Goal: Find specific page/section: Find specific page/section

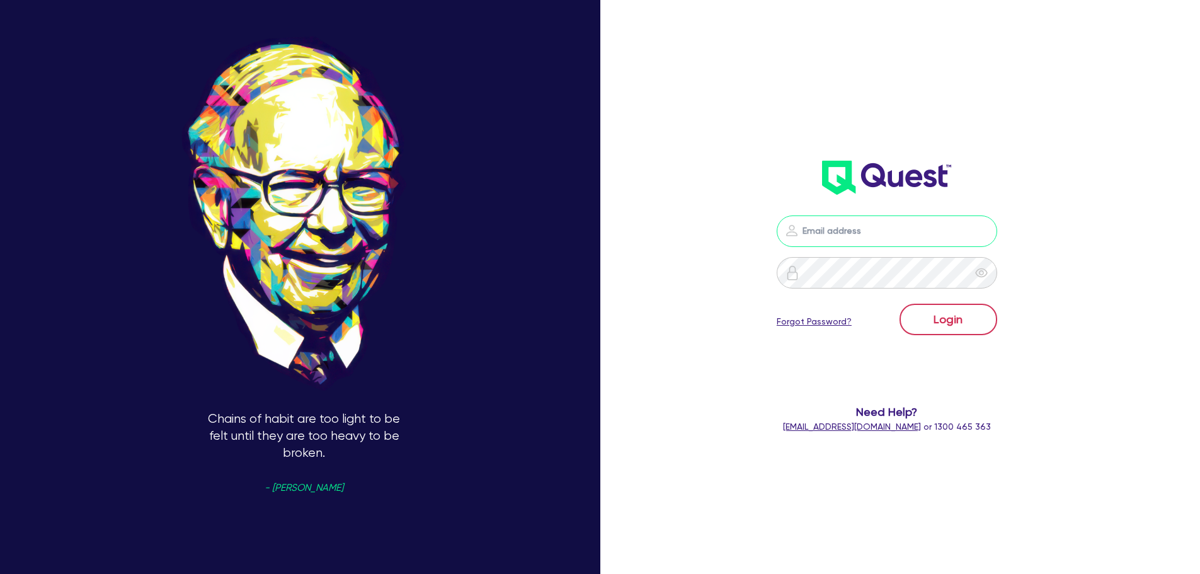
type input "[EMAIL_ADDRESS][DOMAIN_NAME]"
click at [944, 319] on button "Login" at bounding box center [949, 320] width 98 height 32
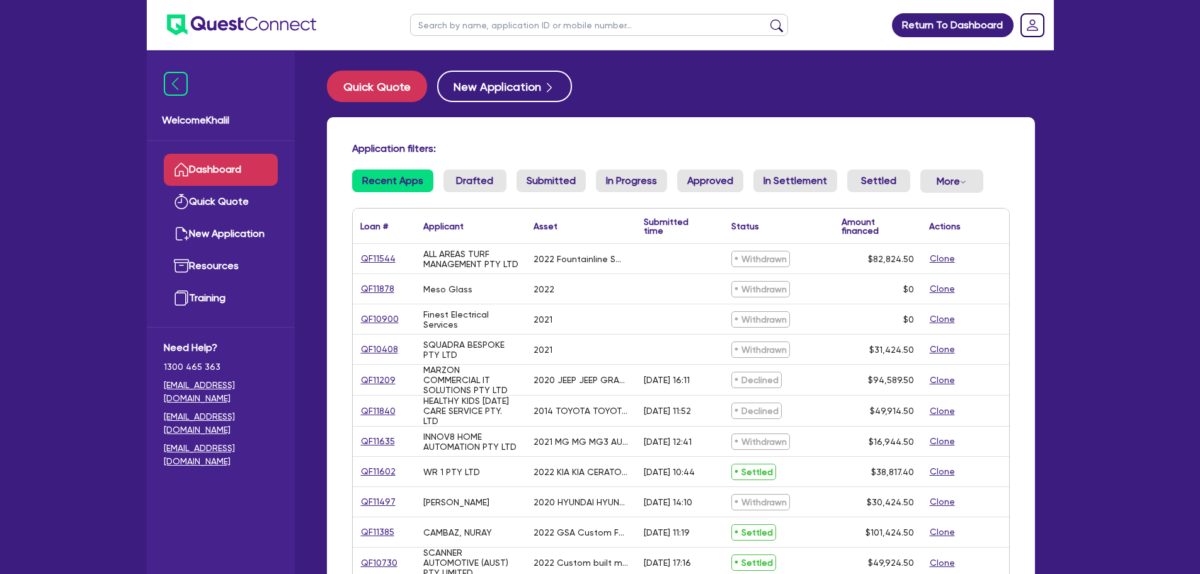
click at [454, 328] on div "Finest Electrical Services" at bounding box center [470, 319] width 95 height 20
click at [454, 346] on div "SQUADRA BESPOKE PTY LTD" at bounding box center [470, 350] width 95 height 20
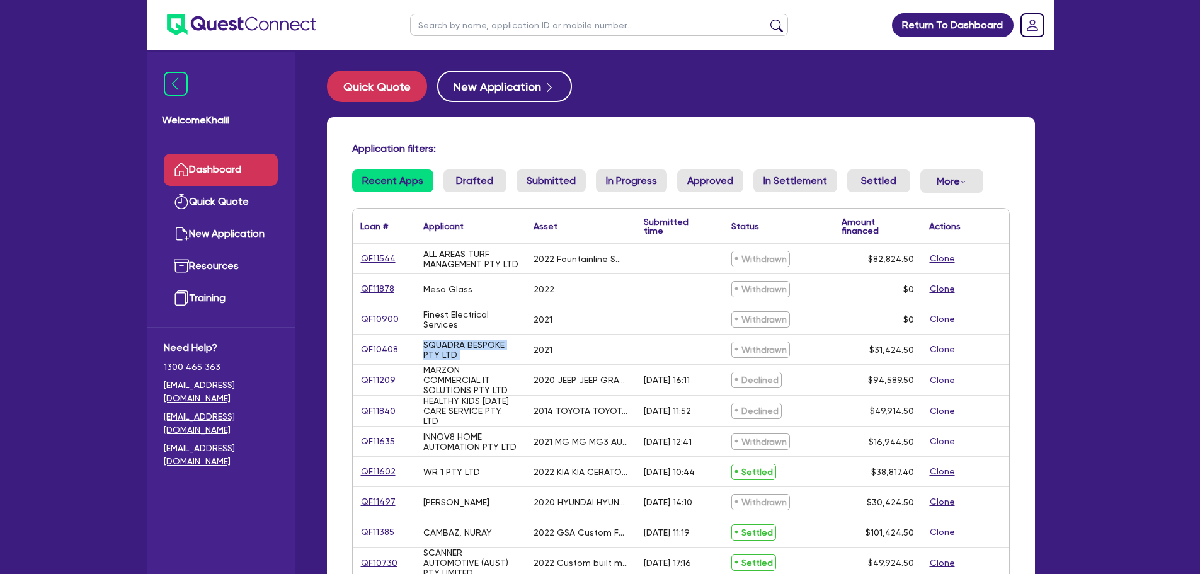
click at [454, 346] on div "SQUADRA BESPOKE PTY LTD" at bounding box center [470, 350] width 95 height 20
click at [449, 357] on div "SQUADRA BESPOKE PTY LTD" at bounding box center [470, 350] width 95 height 20
click at [447, 338] on div "SQUADRA BESPOKE PTY LTD" at bounding box center [471, 350] width 110 height 30
click at [453, 324] on div "Finest Electrical Services" at bounding box center [470, 319] width 95 height 20
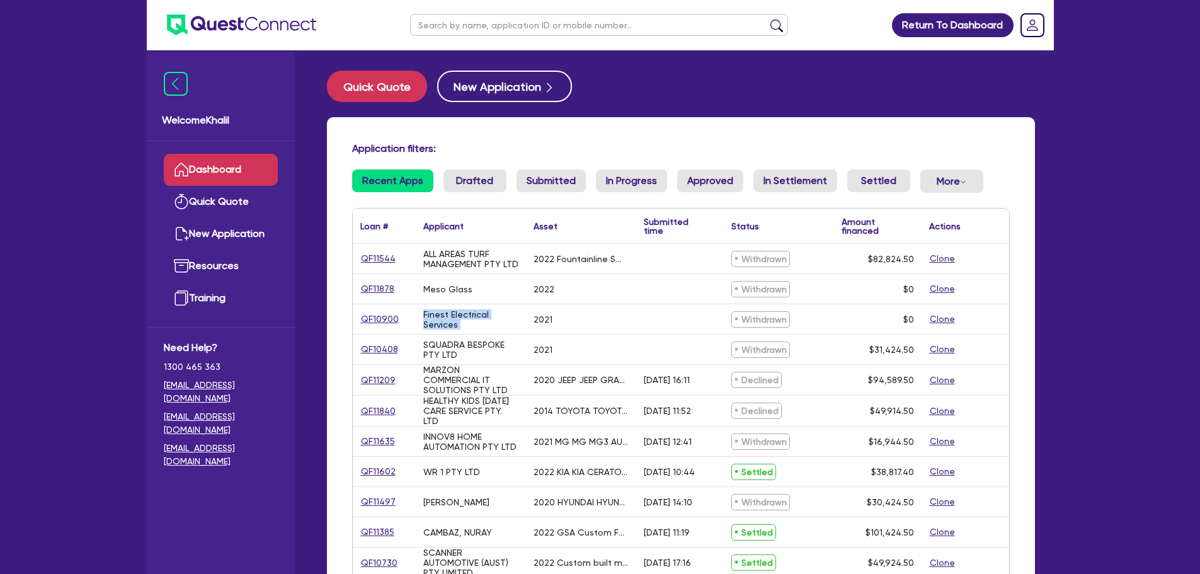
click at [453, 324] on div "Finest Electrical Services" at bounding box center [470, 319] width 95 height 20
click at [452, 292] on div "Meso Glass" at bounding box center [447, 289] width 49 height 10
